Goal: Navigation & Orientation: Find specific page/section

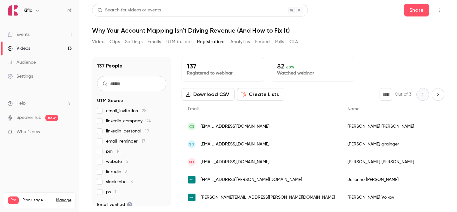
click at [54, 33] on link "Events 1" at bounding box center [39, 35] width 79 height 14
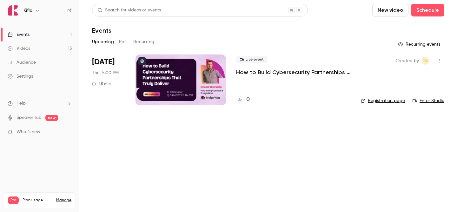
click at [54, 40] on link "Events 1" at bounding box center [39, 35] width 79 height 14
click at [52, 43] on link "Videos 13" at bounding box center [39, 49] width 79 height 14
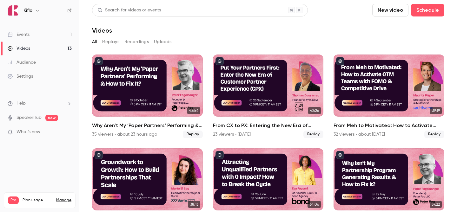
click at [48, 38] on link "Events 1" at bounding box center [39, 35] width 79 height 14
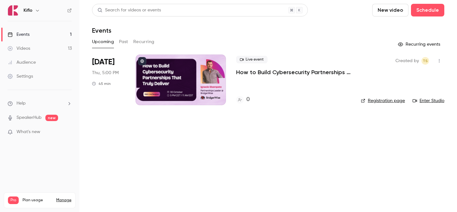
click at [38, 53] on link "Videos 13" at bounding box center [39, 49] width 79 height 14
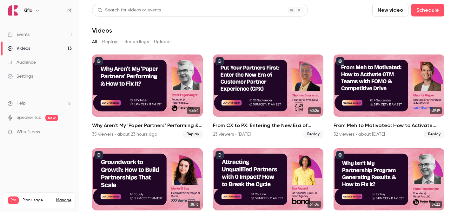
click at [42, 40] on link "Events 1" at bounding box center [39, 35] width 79 height 14
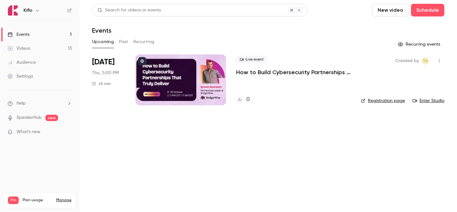
click at [49, 50] on link "Videos 13" at bounding box center [39, 49] width 79 height 14
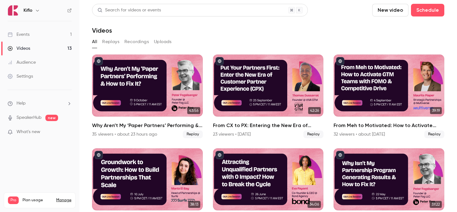
click at [76, 32] on link "Events 1" at bounding box center [39, 35] width 79 height 14
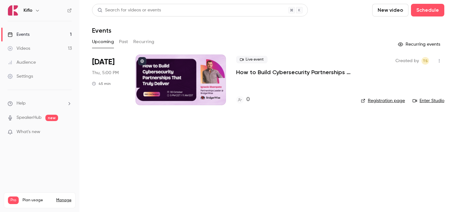
click at [58, 52] on link "Videos 13" at bounding box center [39, 49] width 79 height 14
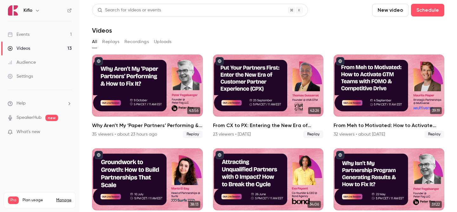
click at [58, 52] on link "Videos 13" at bounding box center [39, 49] width 79 height 14
click at [54, 34] on link "Events 1" at bounding box center [39, 35] width 79 height 14
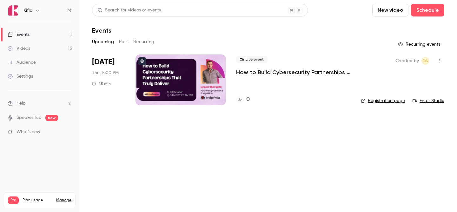
click at [44, 40] on link "Events 1" at bounding box center [39, 35] width 79 height 14
click at [44, 48] on link "Videos 13" at bounding box center [39, 49] width 79 height 14
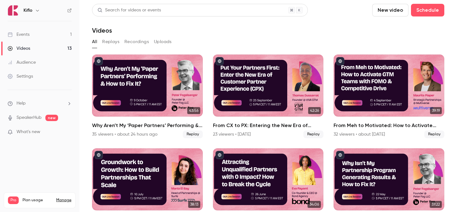
click at [44, 35] on link "Events 1" at bounding box center [39, 35] width 79 height 14
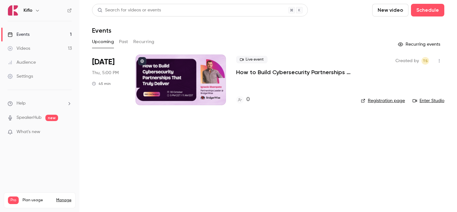
click at [60, 48] on link "Videos 13" at bounding box center [39, 49] width 79 height 14
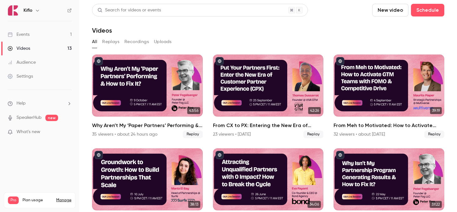
click at [57, 39] on link "Events 1" at bounding box center [39, 35] width 79 height 14
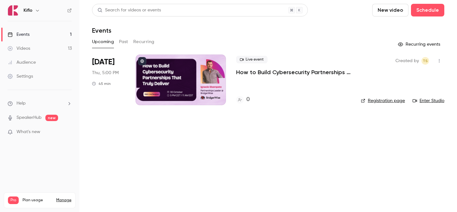
click at [38, 37] on link "Events 1" at bounding box center [39, 35] width 79 height 14
click at [41, 45] on link "Videos 13" at bounding box center [39, 49] width 79 height 14
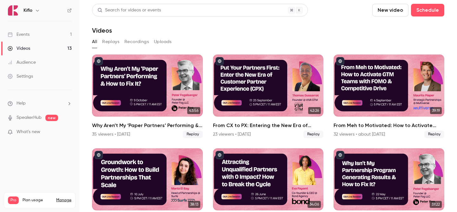
click at [44, 52] on link "Videos 13" at bounding box center [39, 49] width 79 height 14
click at [41, 33] on link "Events 1" at bounding box center [39, 35] width 79 height 14
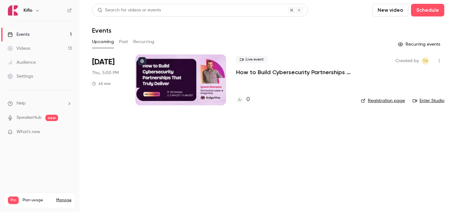
click at [43, 42] on link "Videos 13" at bounding box center [39, 49] width 79 height 14
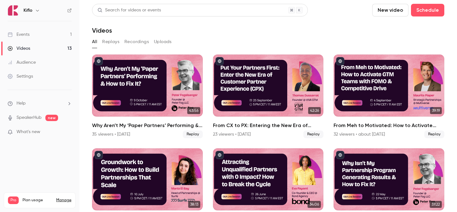
click at [42, 39] on link "Events 1" at bounding box center [39, 35] width 79 height 14
